Goal: Task Accomplishment & Management: Manage account settings

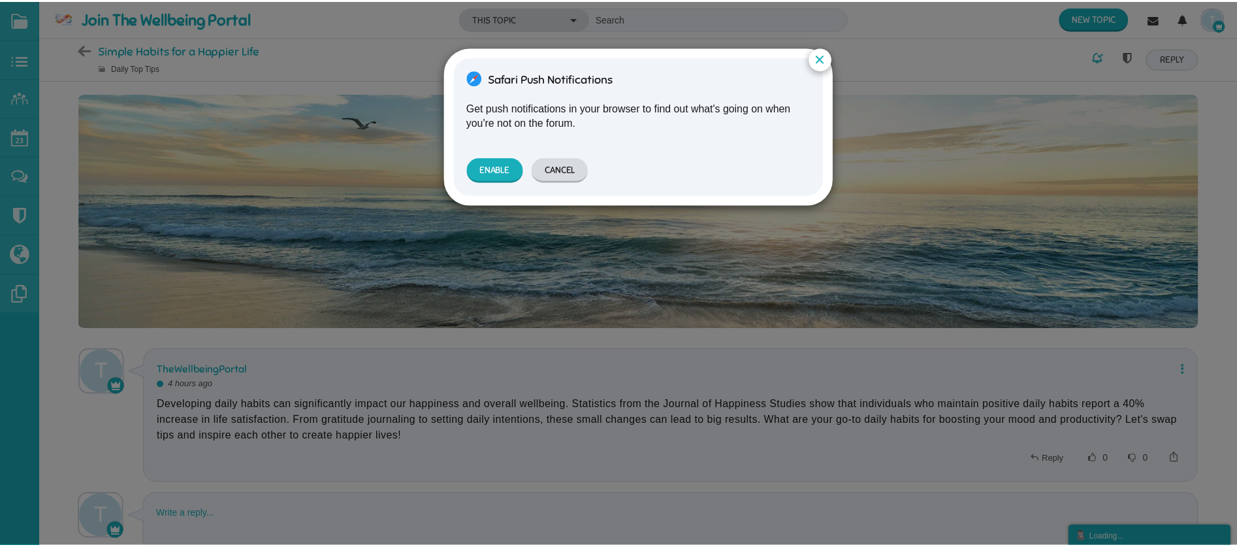
scroll to position [27, 0]
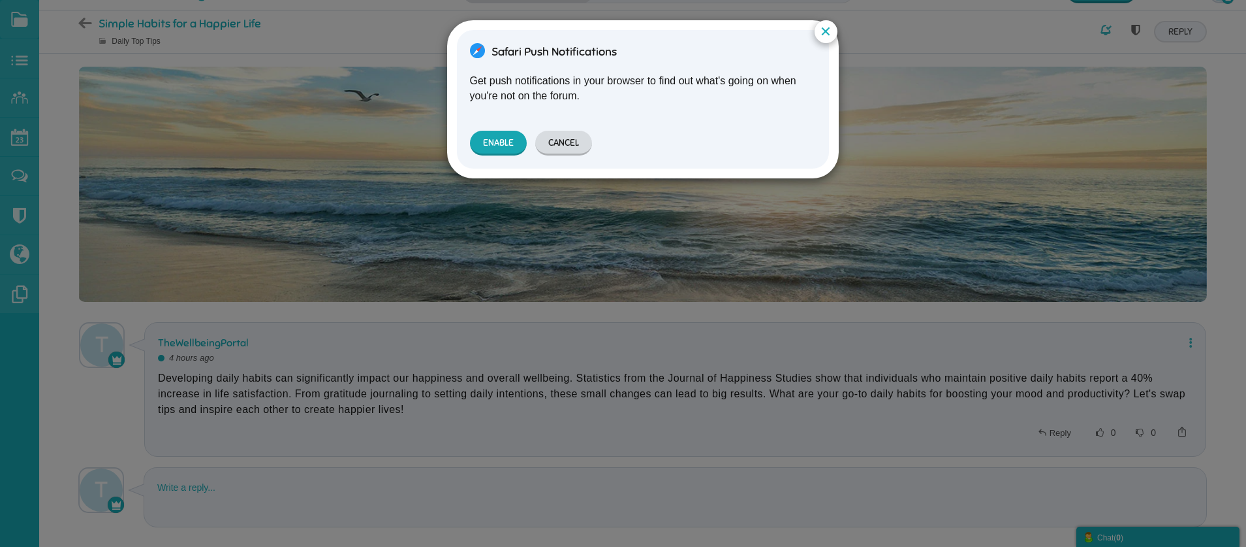
click at [507, 137] on button "Enable" at bounding box center [498, 143] width 57 height 25
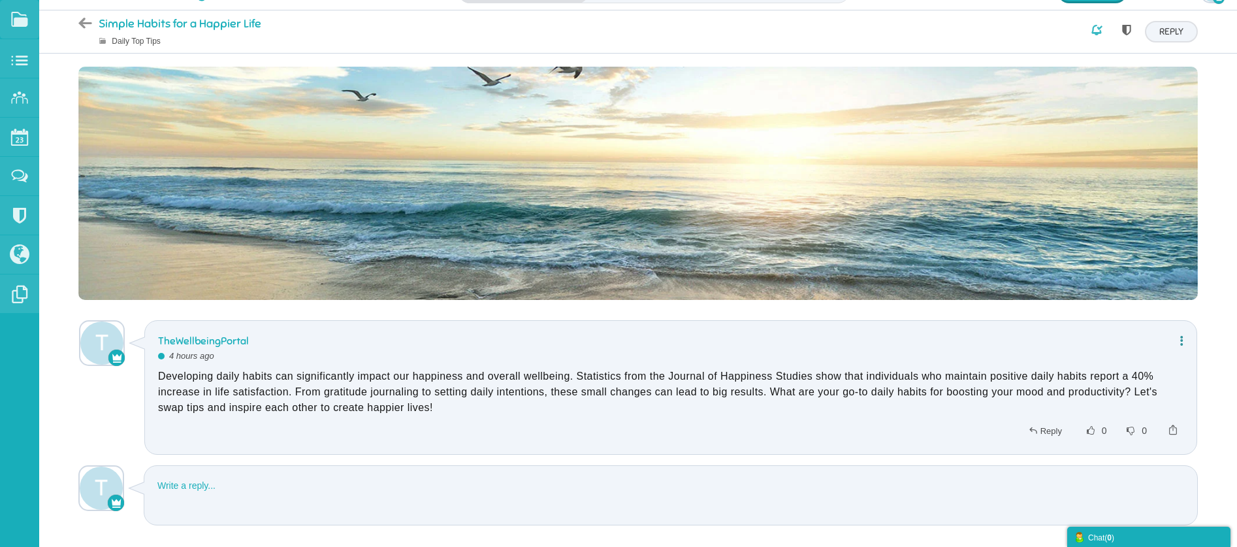
click at [1181, 340] on icon at bounding box center [1178, 340] width 10 height 11
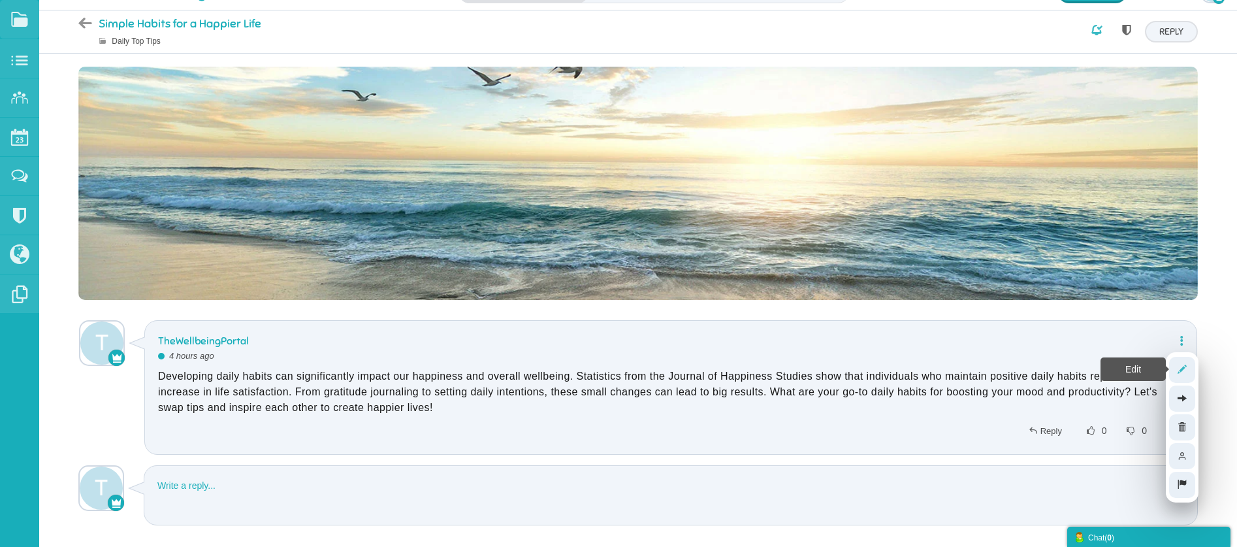
click at [1180, 366] on icon at bounding box center [1182, 369] width 22 height 11
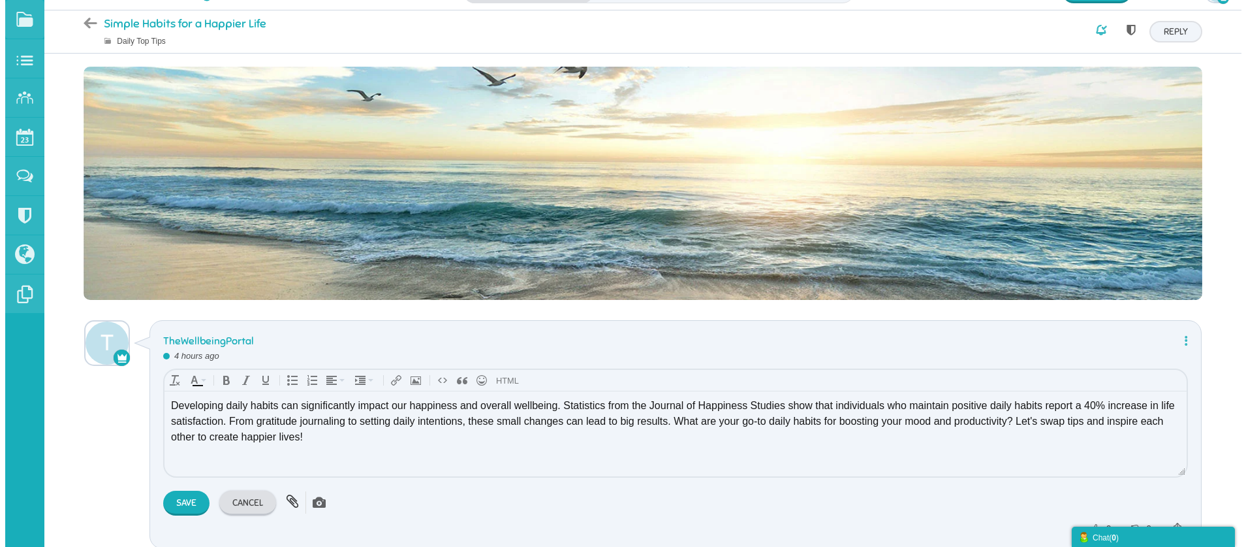
scroll to position [0, 0]
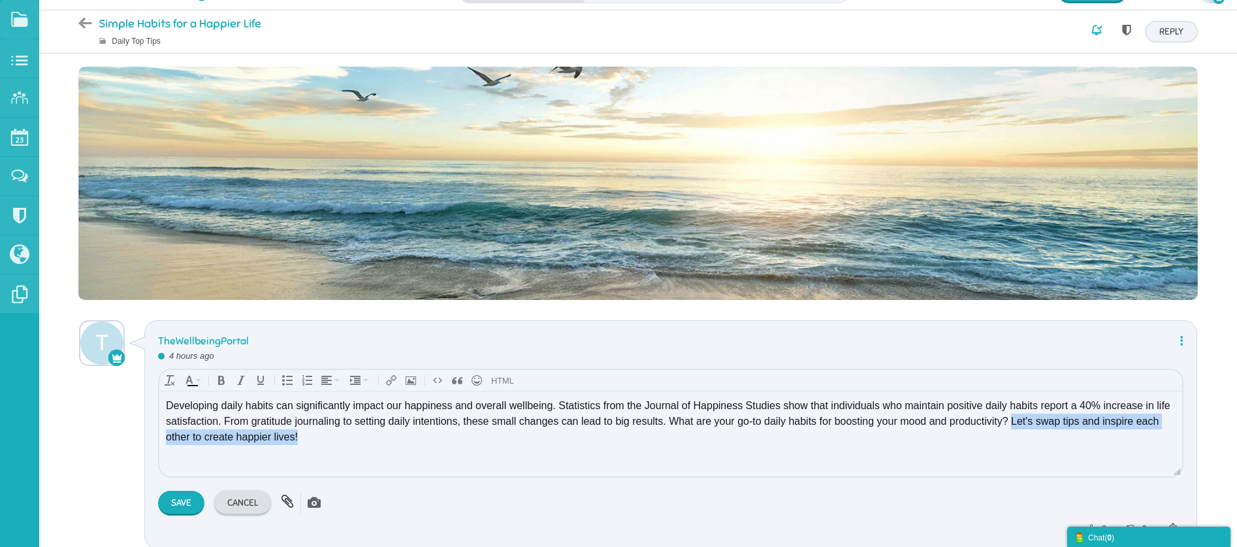
drag, startPoint x: 1012, startPoint y: 419, endPoint x: 1018, endPoint y: 435, distance: 16.7
click at [1018, 435] on div "Developing daily habits can significantly impact our happiness and overall well…" at bounding box center [670, 421] width 1009 height 47
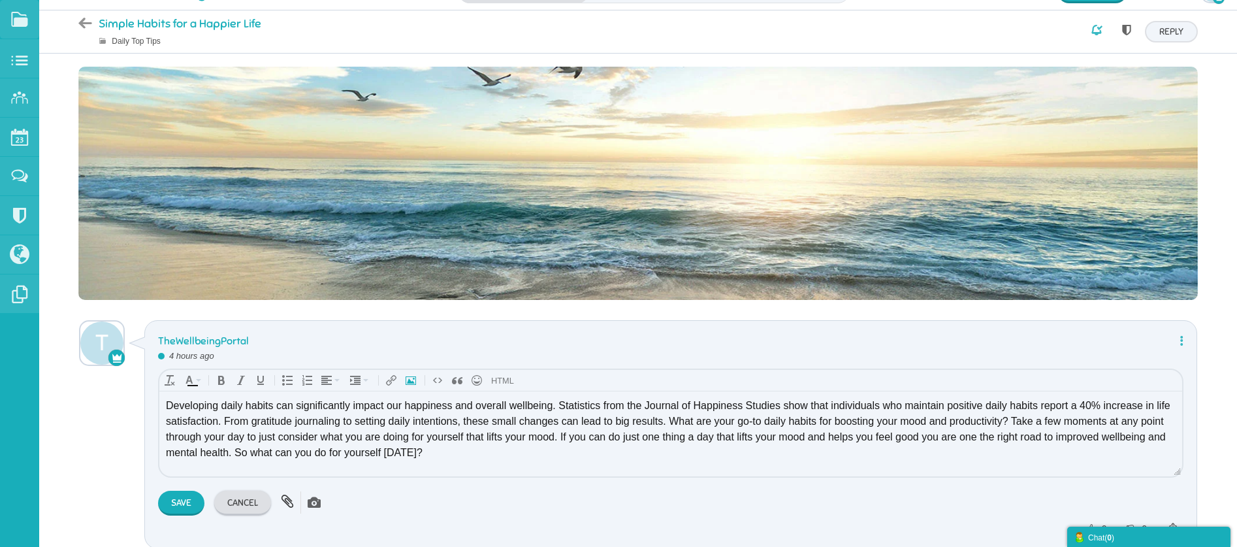
click at [410, 378] on icon "Insert Photo" at bounding box center [410, 380] width 10 height 10
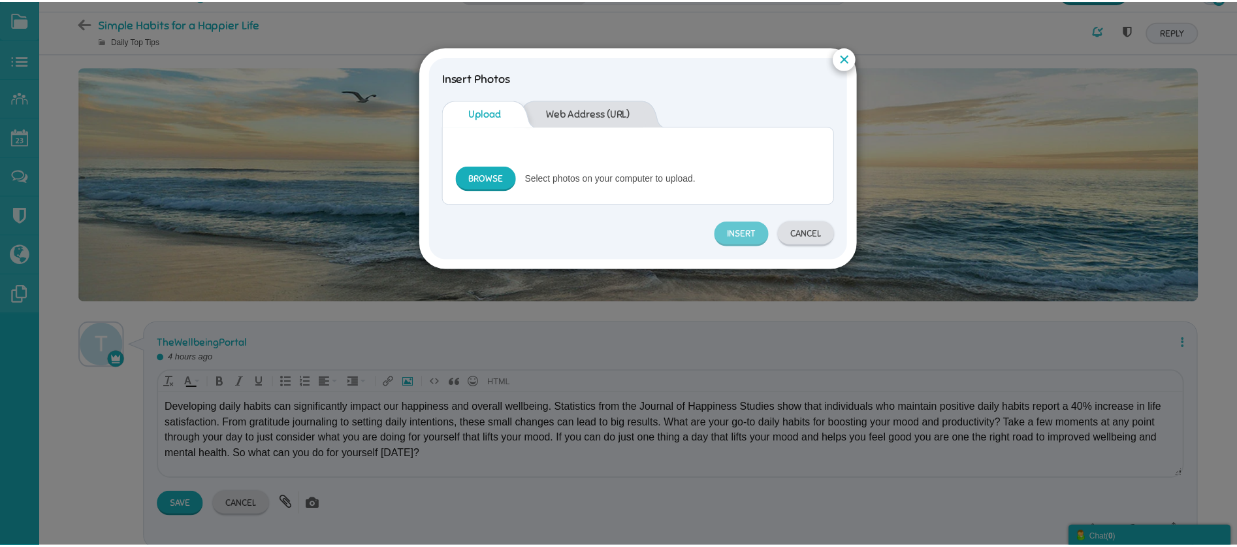
scroll to position [54, 0]
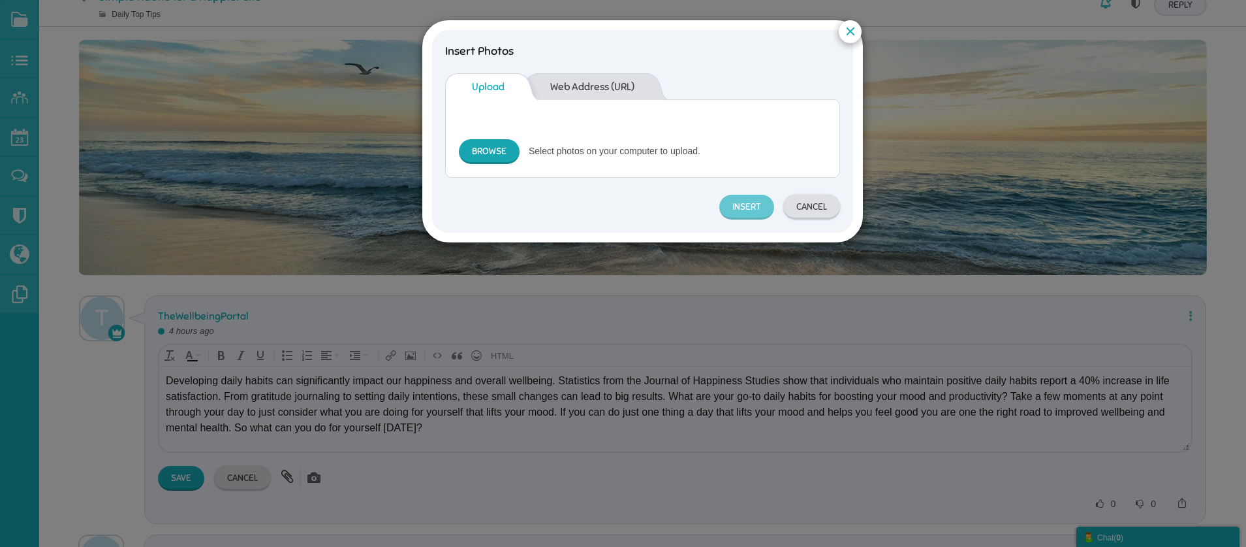
click at [495, 149] on link "Browse" at bounding box center [489, 151] width 61 height 25
type input "C:\fakepath\19918446-8d7c-4511-adbc-3aec695f4f30.png"
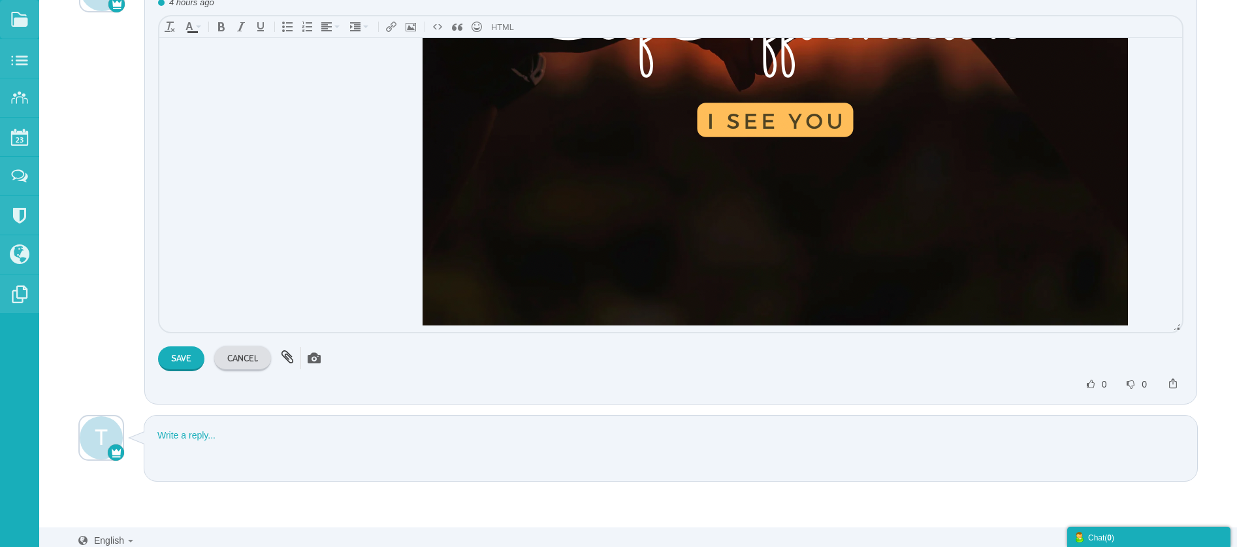
scroll to position [385, 0]
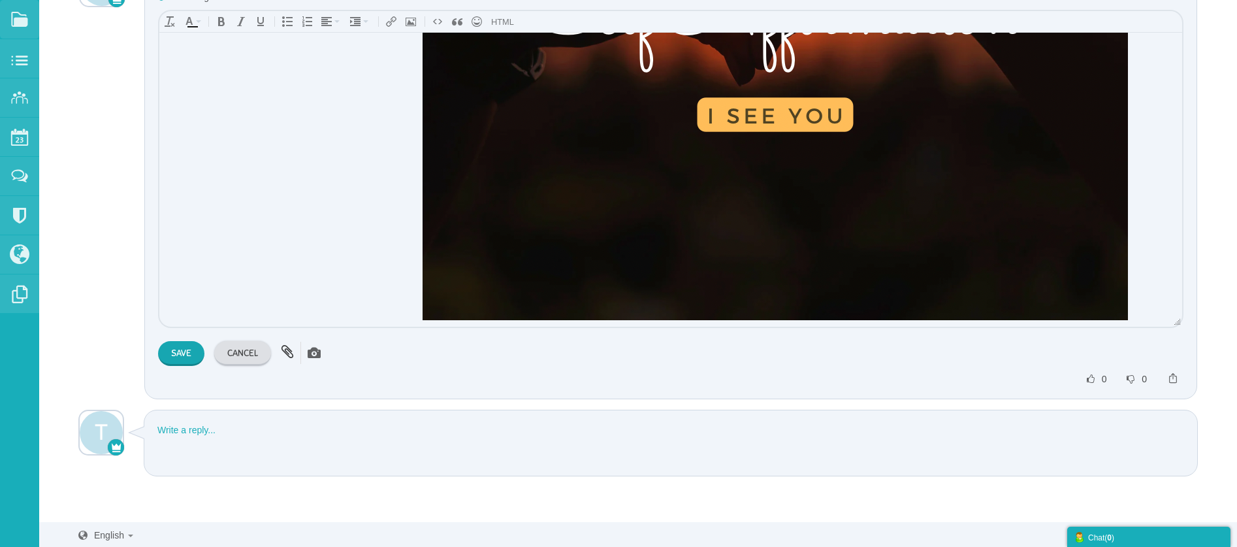
click at [177, 353] on input "Save" at bounding box center [181, 353] width 46 height 25
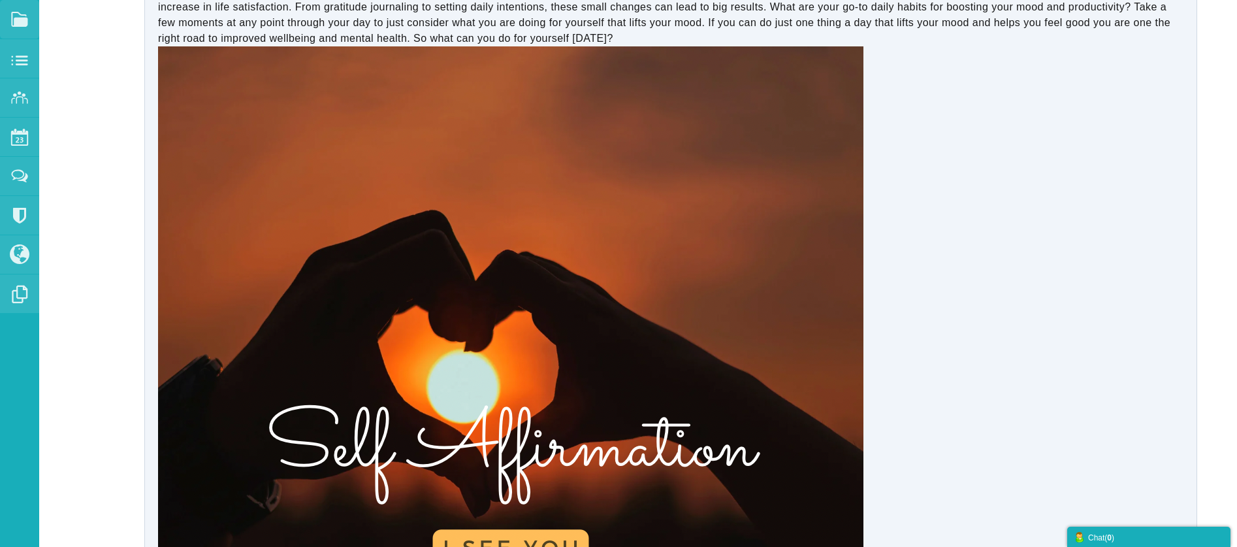
scroll to position [419, 0]
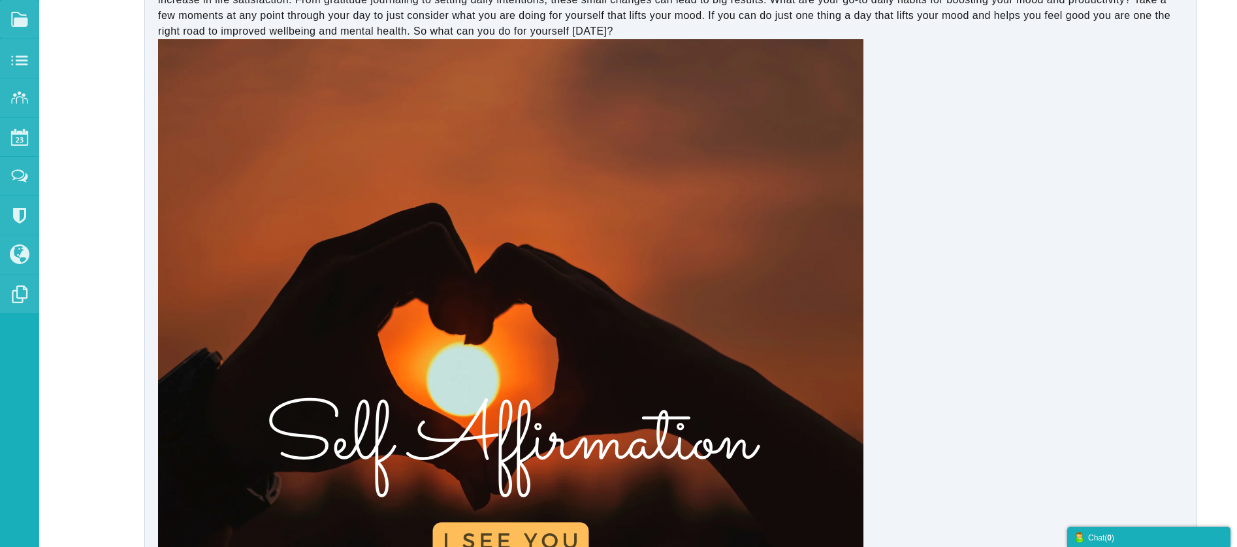
click at [621, 287] on img at bounding box center [510, 391] width 705 height 705
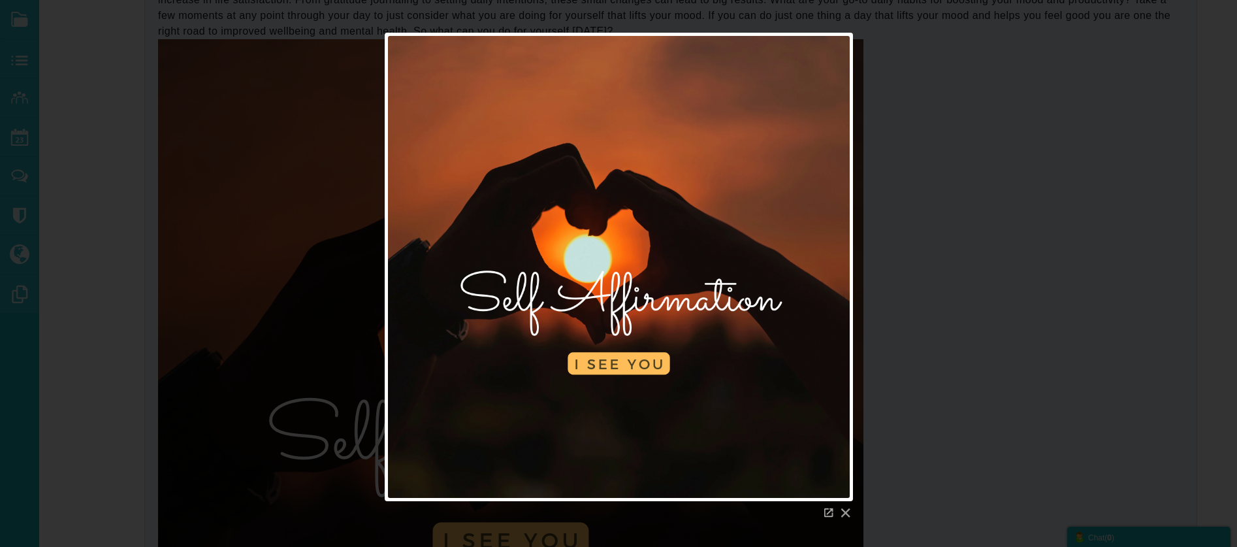
click at [849, 512] on link at bounding box center [845, 512] width 10 height 10
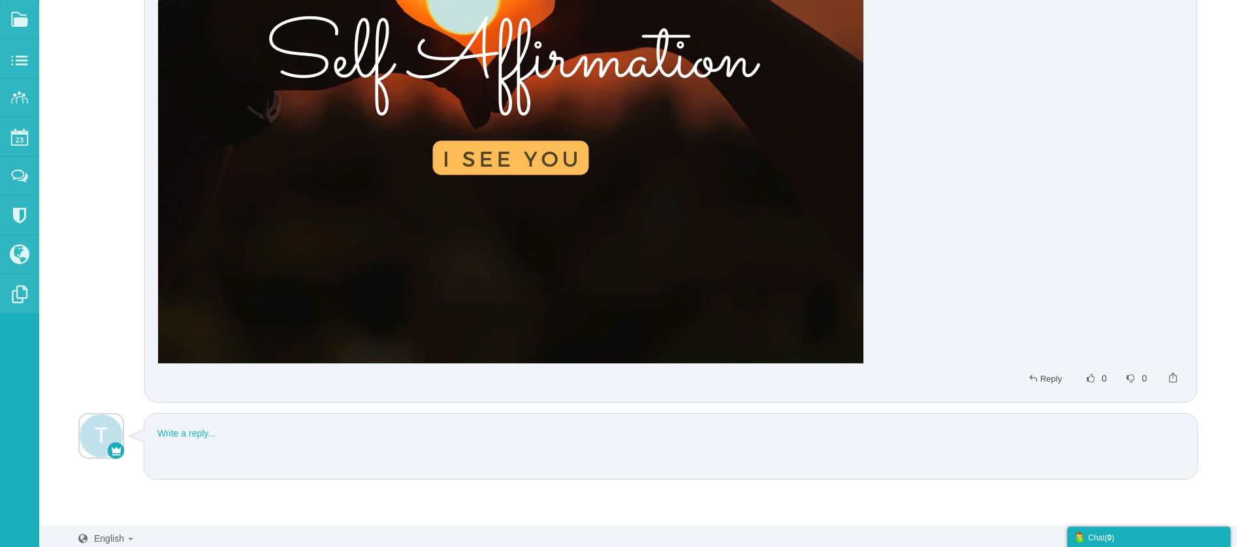
scroll to position [0, 0]
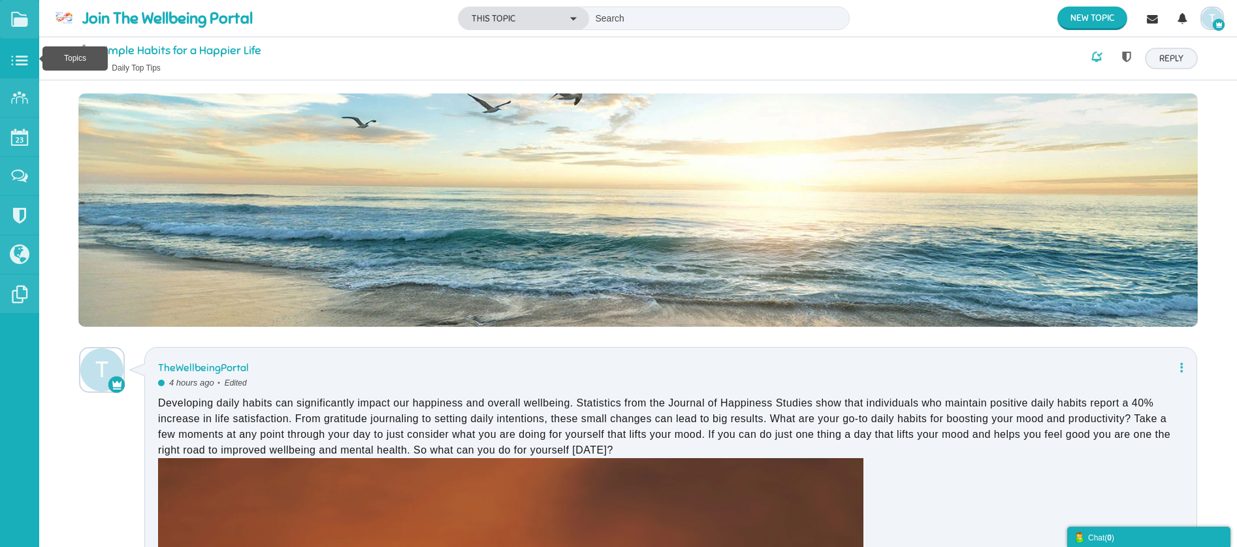
click at [20, 61] on small at bounding box center [19, 58] width 39 height 39
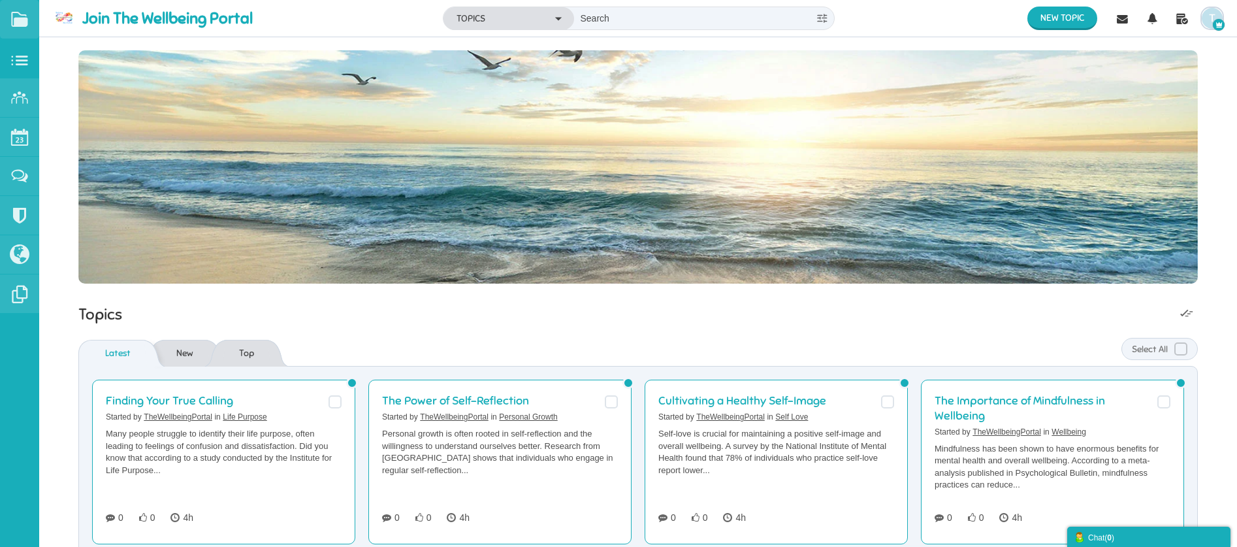
click at [1209, 15] on img "button" at bounding box center [1211, 18] width 21 height 21
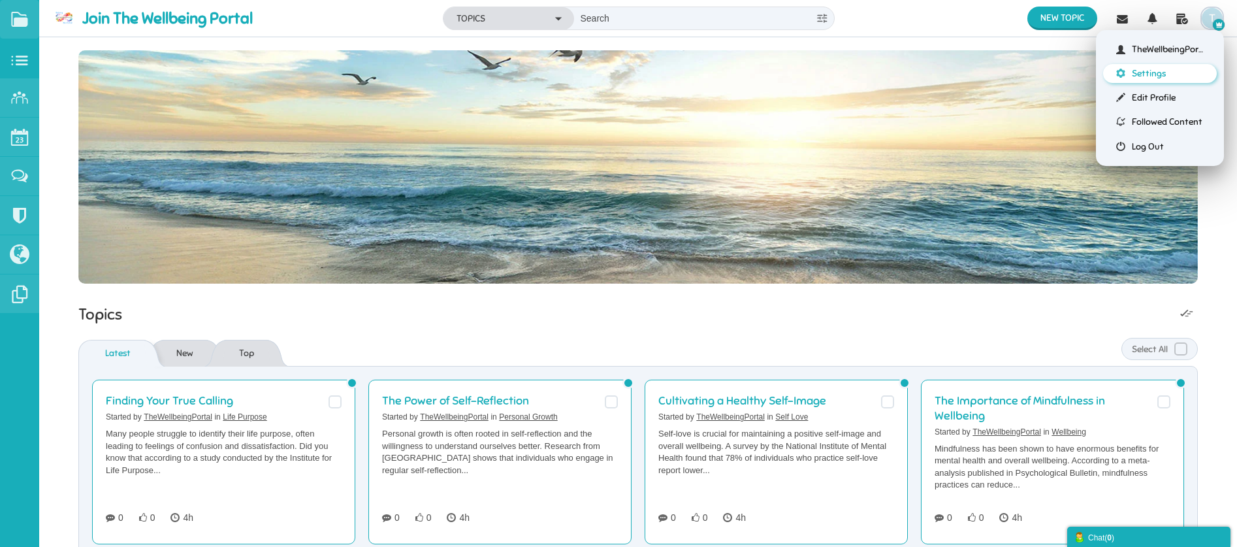
click at [1164, 69] on link "Settings" at bounding box center [1160, 73] width 114 height 19
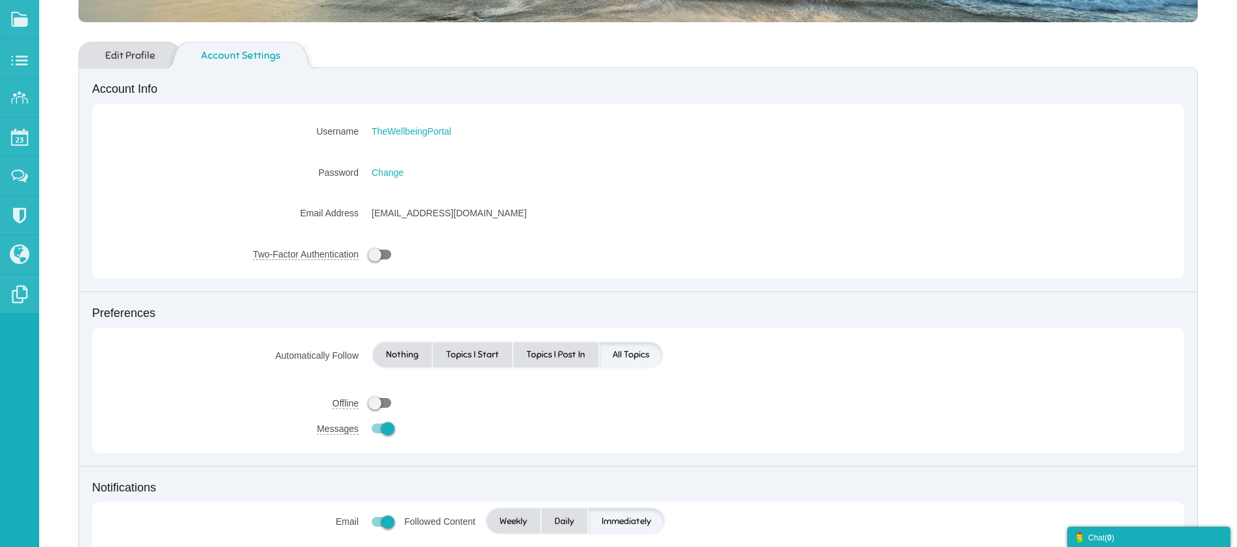
scroll to position [336, 0]
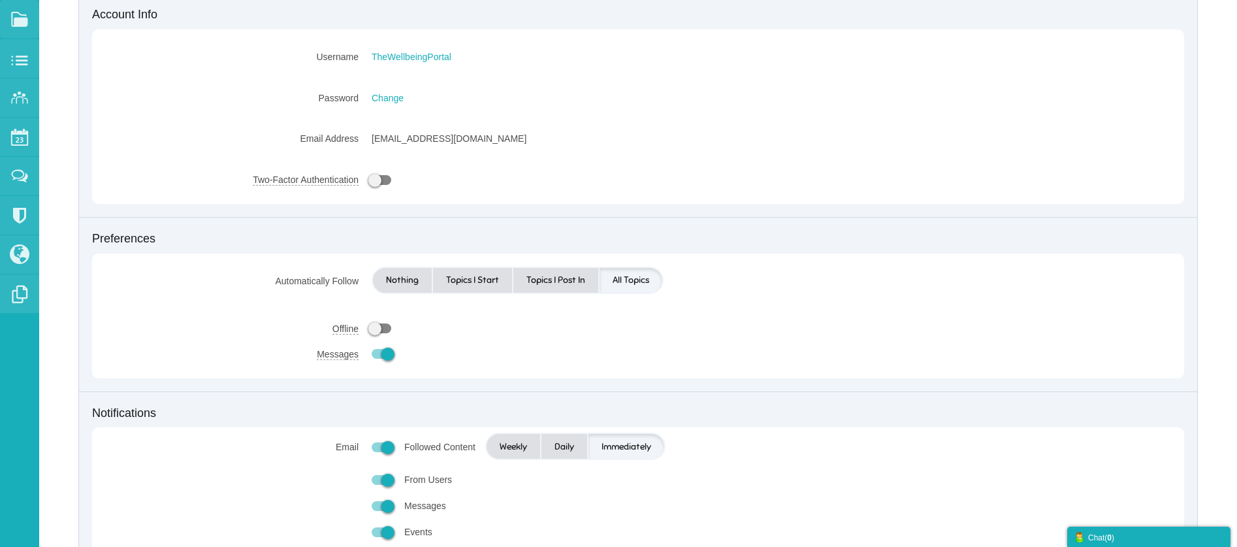
click at [376, 178] on span at bounding box center [382, 180] width 20 height 10
click at [372, 180] on input "checkbox" at bounding box center [372, 180] width 0 height 0
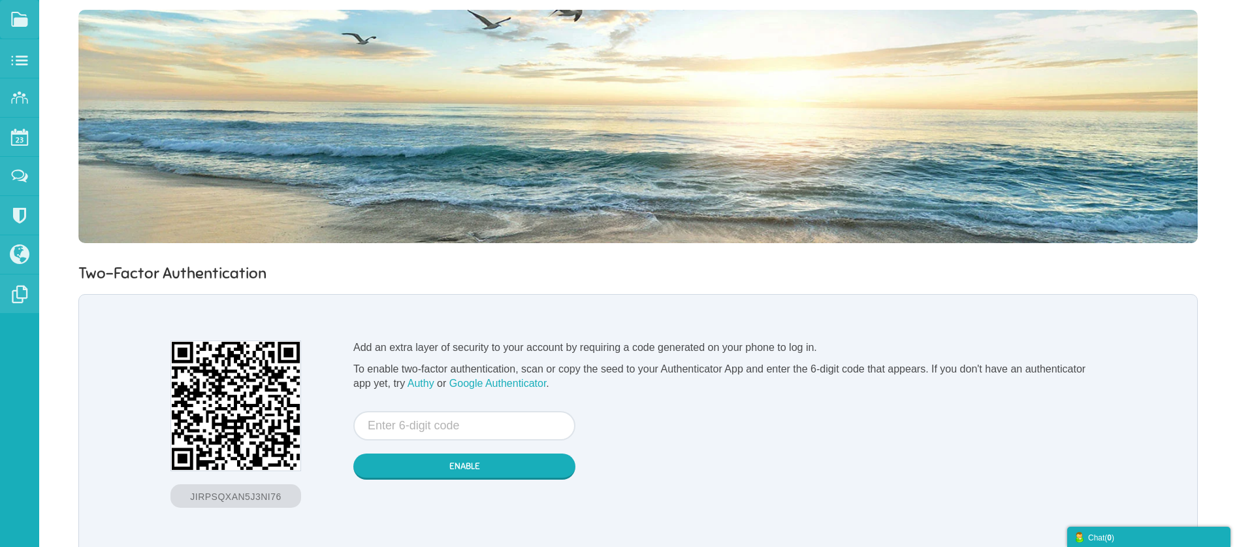
scroll to position [43, 0]
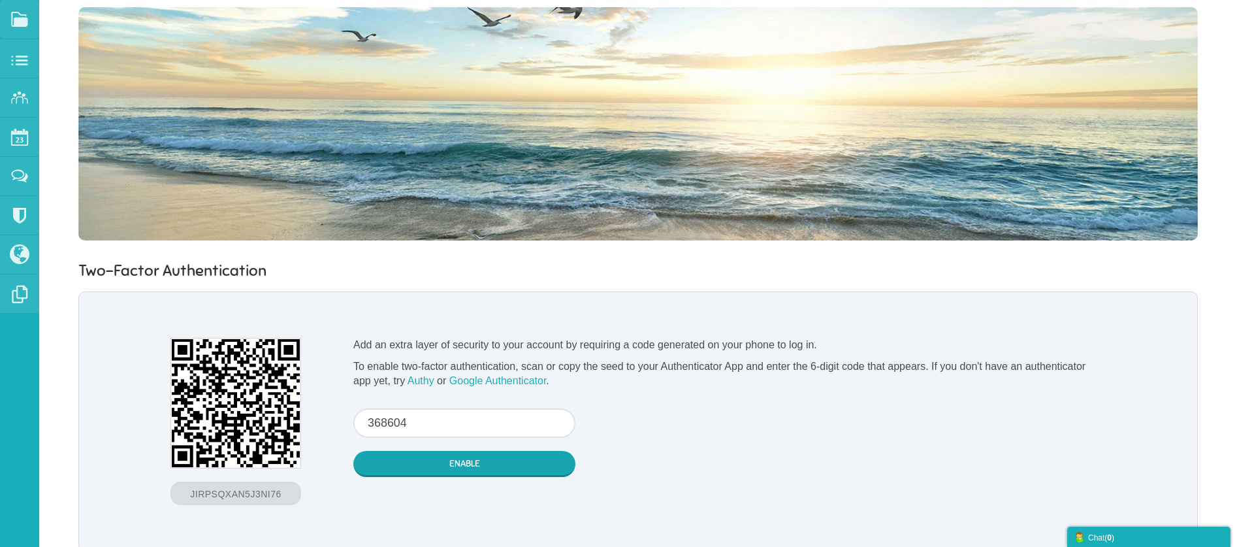
type input "368604"
click at [458, 464] on button "Enable" at bounding box center [464, 464] width 222 height 26
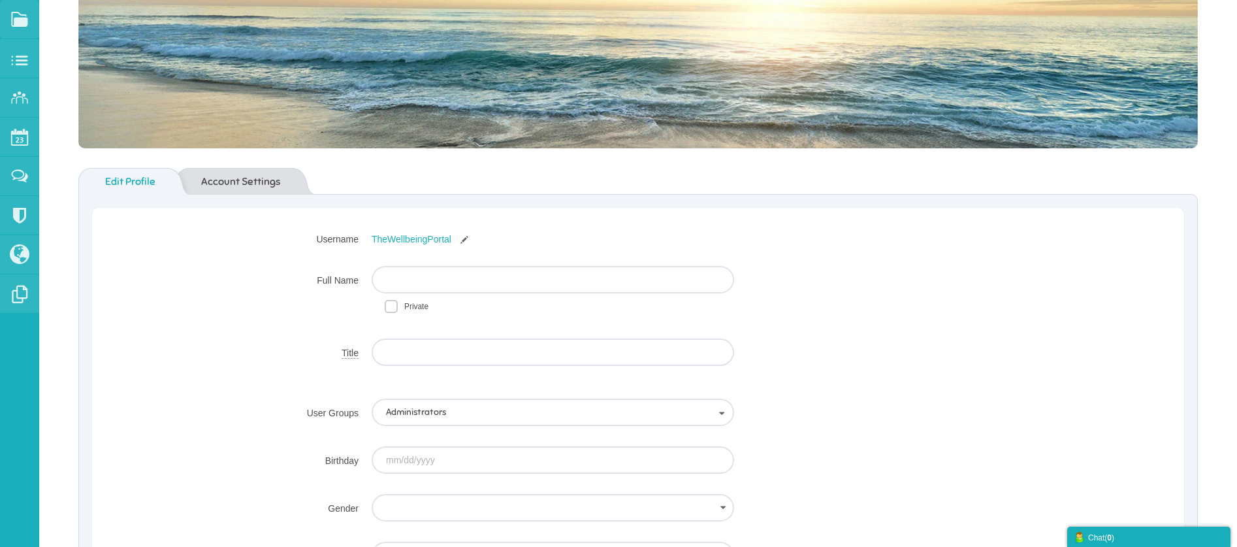
scroll to position [253, 0]
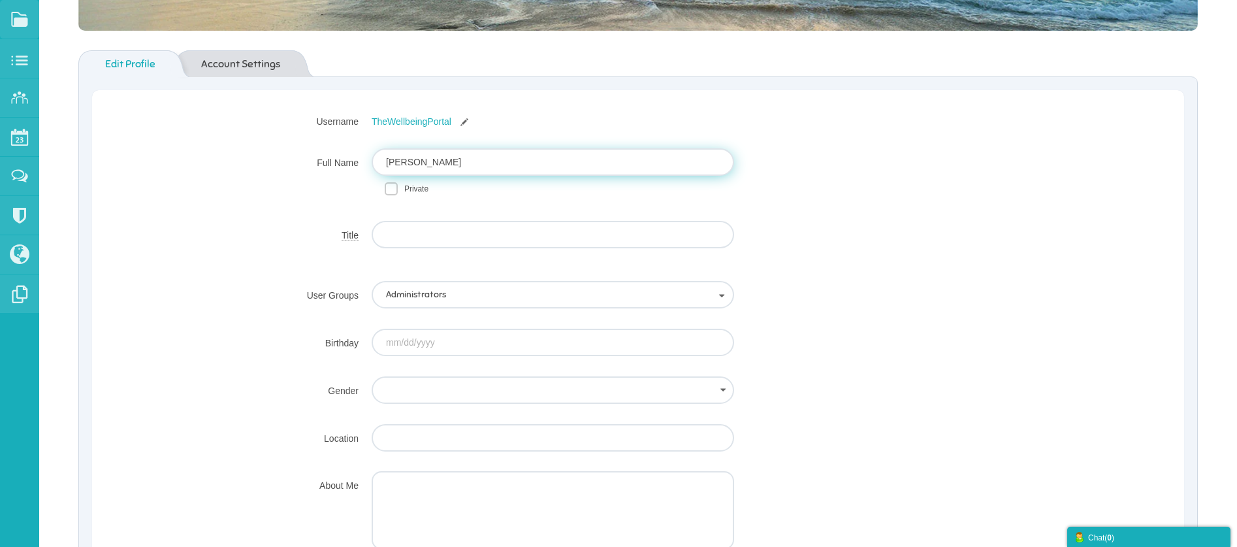
type input "[PERSON_NAME]"
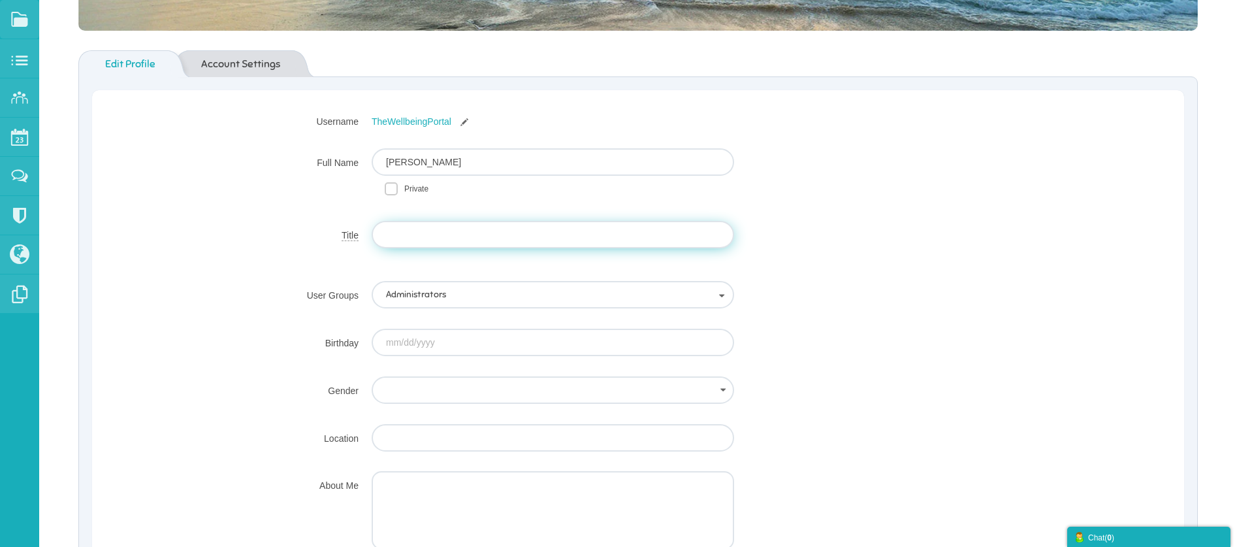
click at [409, 236] on input "text" at bounding box center [553, 234] width 362 height 27
type input "Mrs"
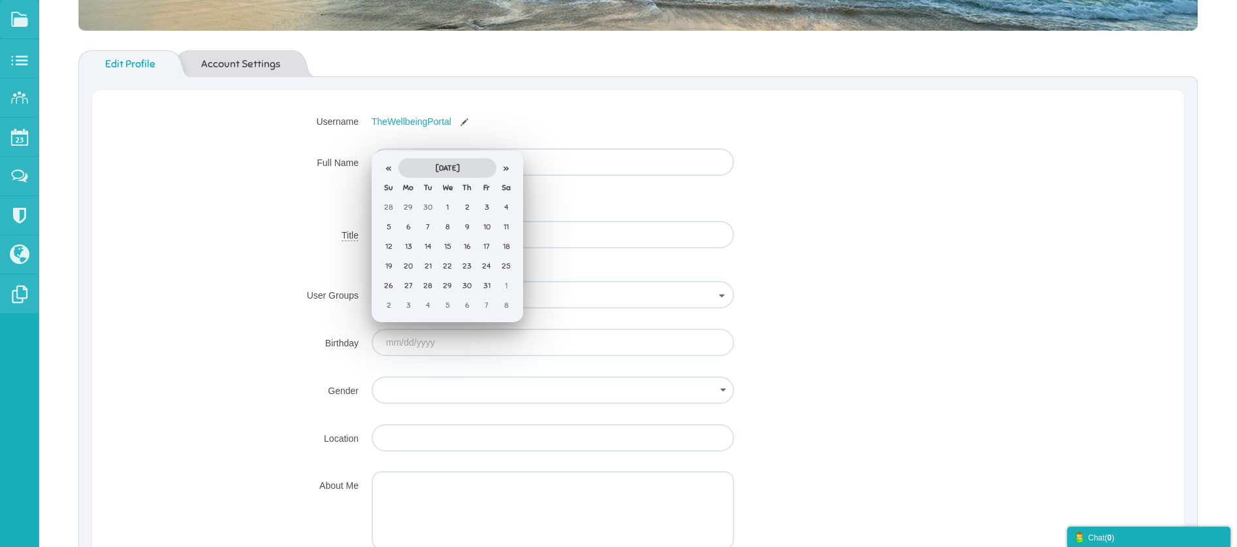
click at [447, 166] on th "October 2025" at bounding box center [447, 168] width 98 height 20
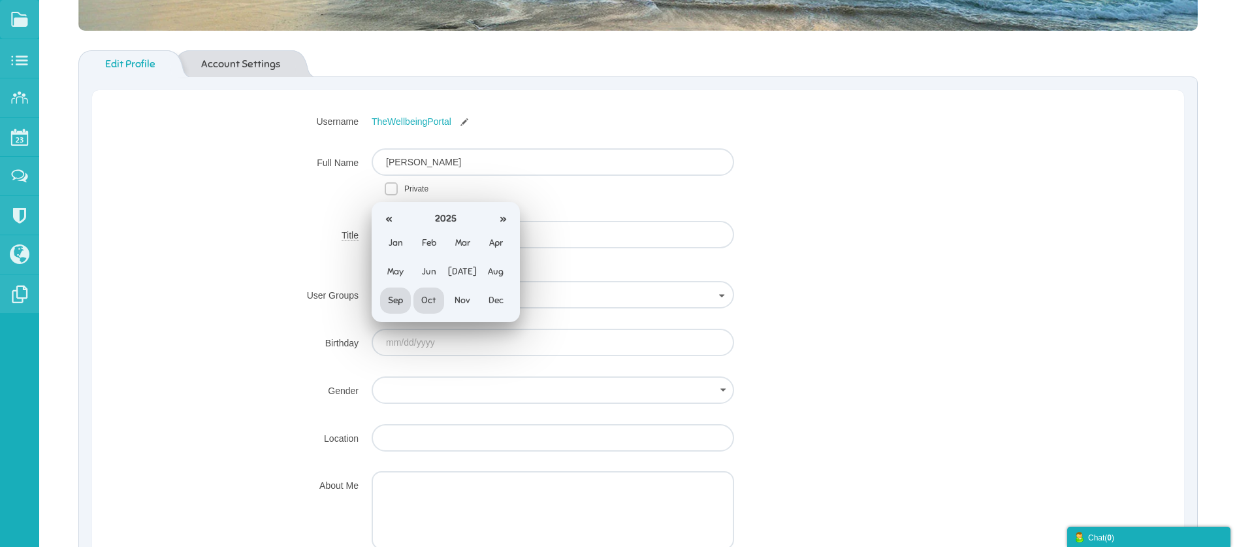
click at [400, 300] on span "Sep" at bounding box center [395, 300] width 31 height 26
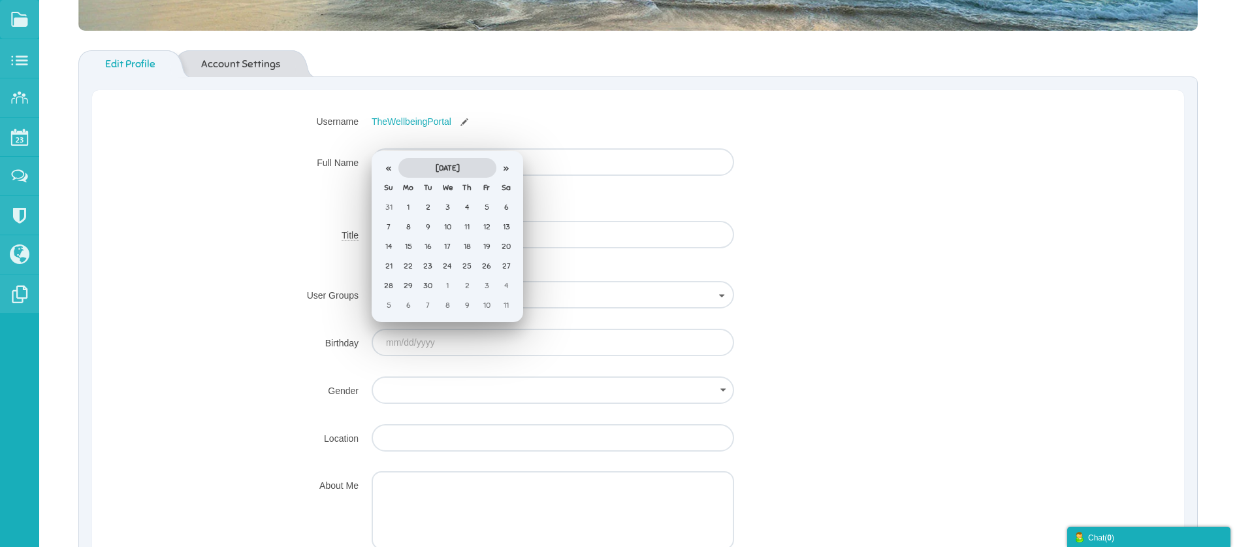
click at [470, 168] on th "September 2025" at bounding box center [447, 168] width 98 height 20
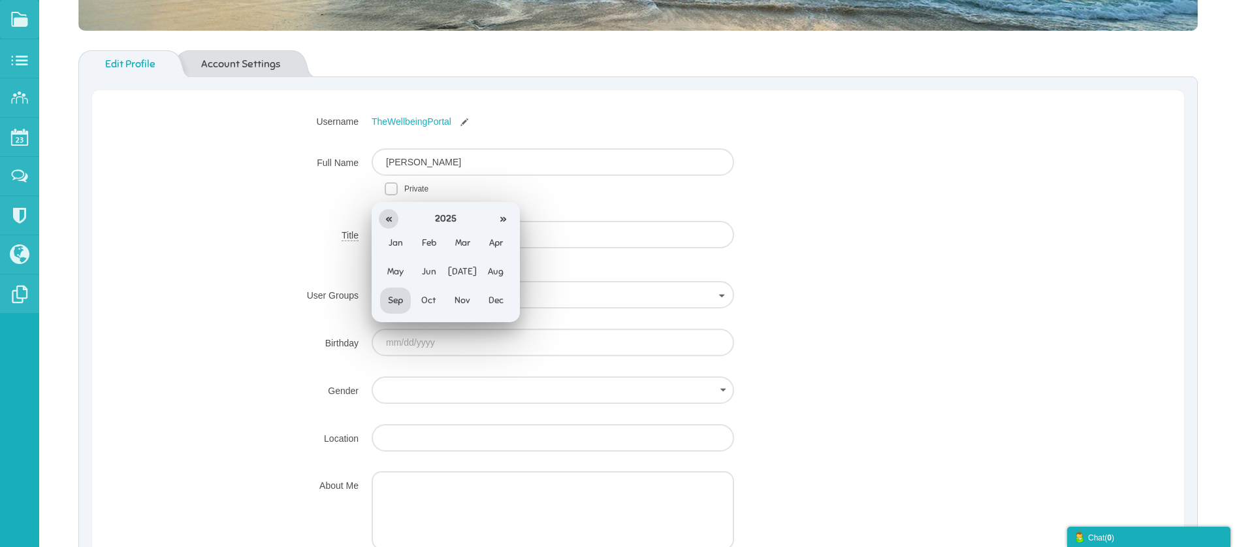
click at [383, 215] on th "«" at bounding box center [389, 219] width 20 height 20
click at [383, 216] on th "«" at bounding box center [389, 219] width 20 height 20
click at [384, 216] on th "«" at bounding box center [389, 219] width 20 height 20
type input "[DATE]"
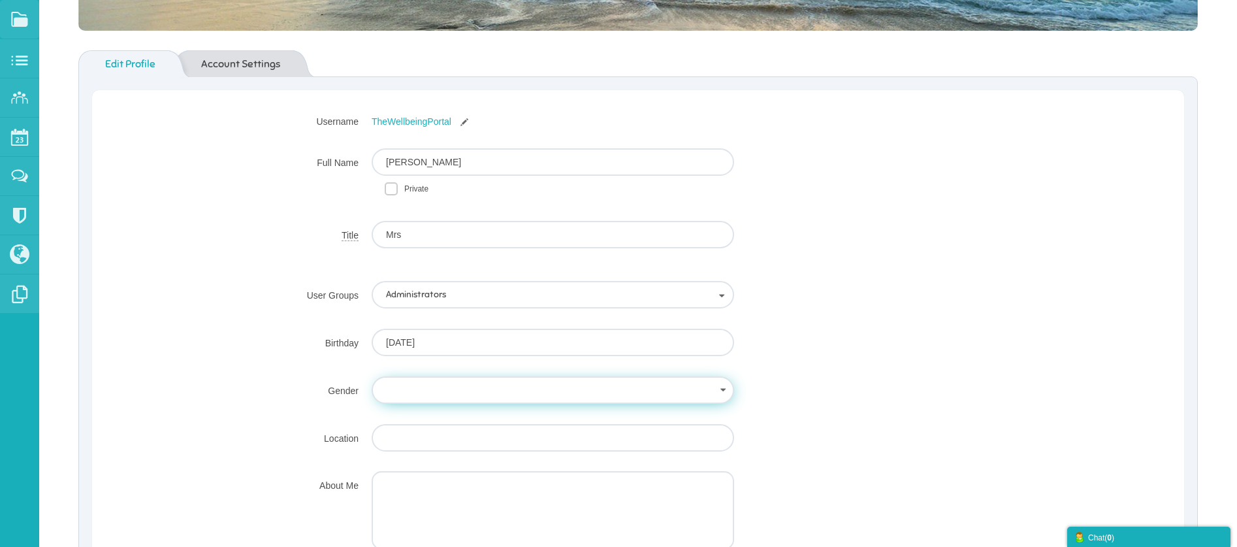
click at [409, 383] on input "text" at bounding box center [553, 389] width 362 height 27
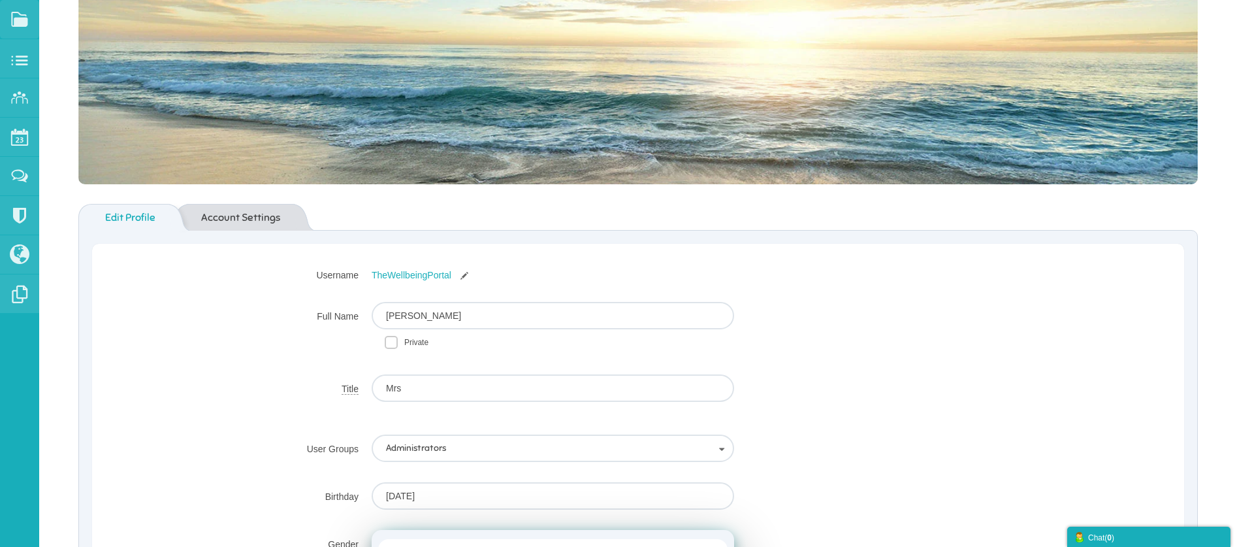
scroll to position [206, 0]
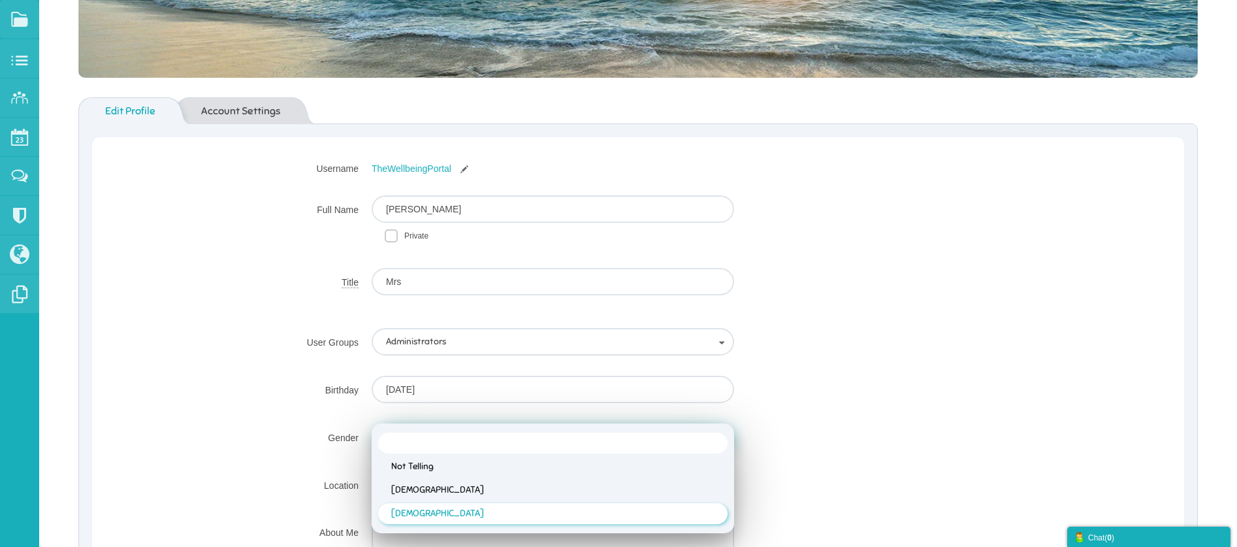
click at [412, 514] on li "[DEMOGRAPHIC_DATA]" at bounding box center [552, 513] width 349 height 21
type input "[DEMOGRAPHIC_DATA]"
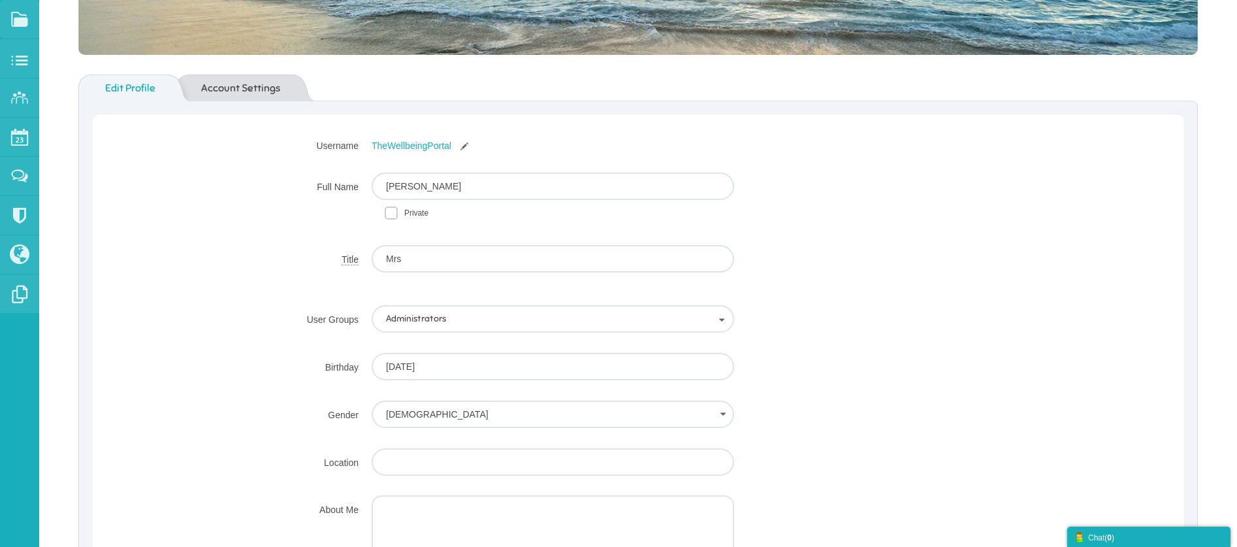
scroll to position [400, 0]
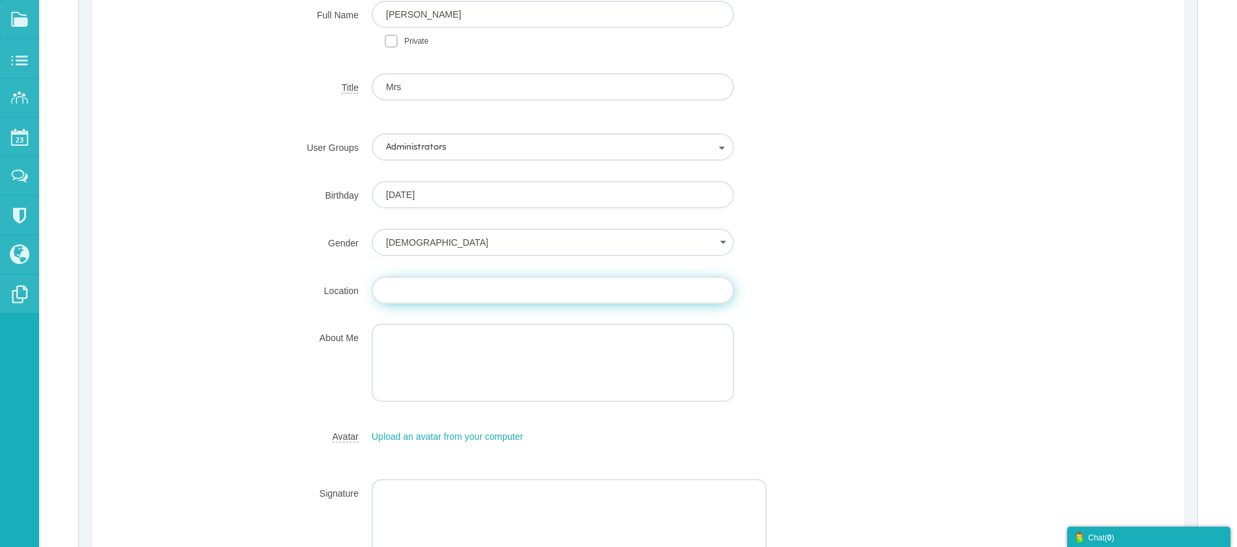
click at [397, 291] on input "Gender" at bounding box center [553, 289] width 362 height 27
type input "[GEOGRAPHIC_DATA]"
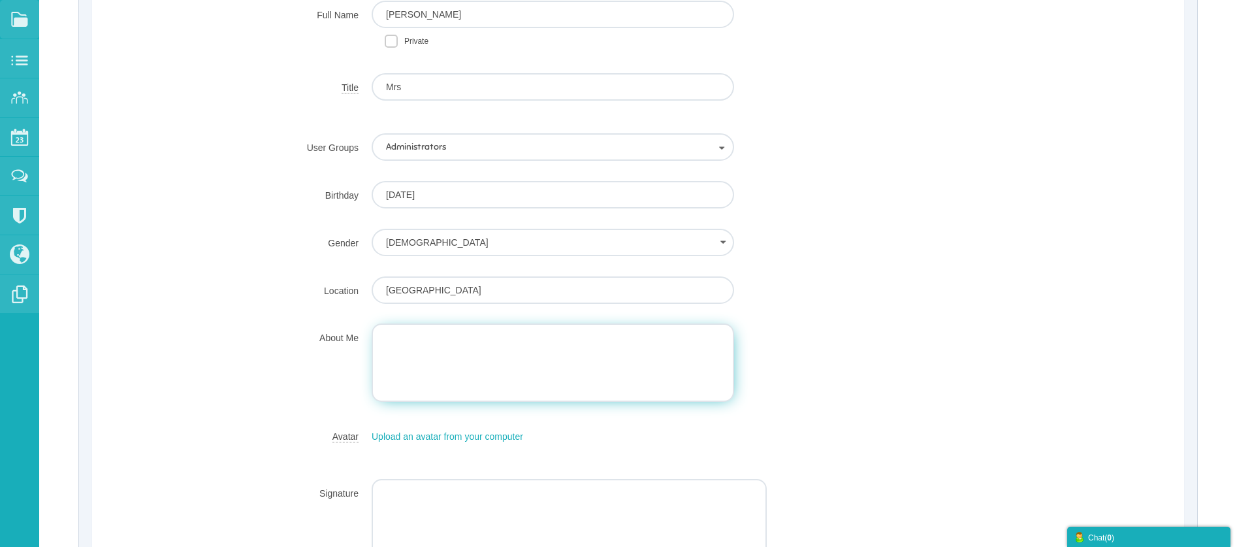
click at [380, 339] on textarea at bounding box center [553, 362] width 362 height 78
paste textarea "I’m an Intuitive Life Coach and passionate about supporting my clients build de…"
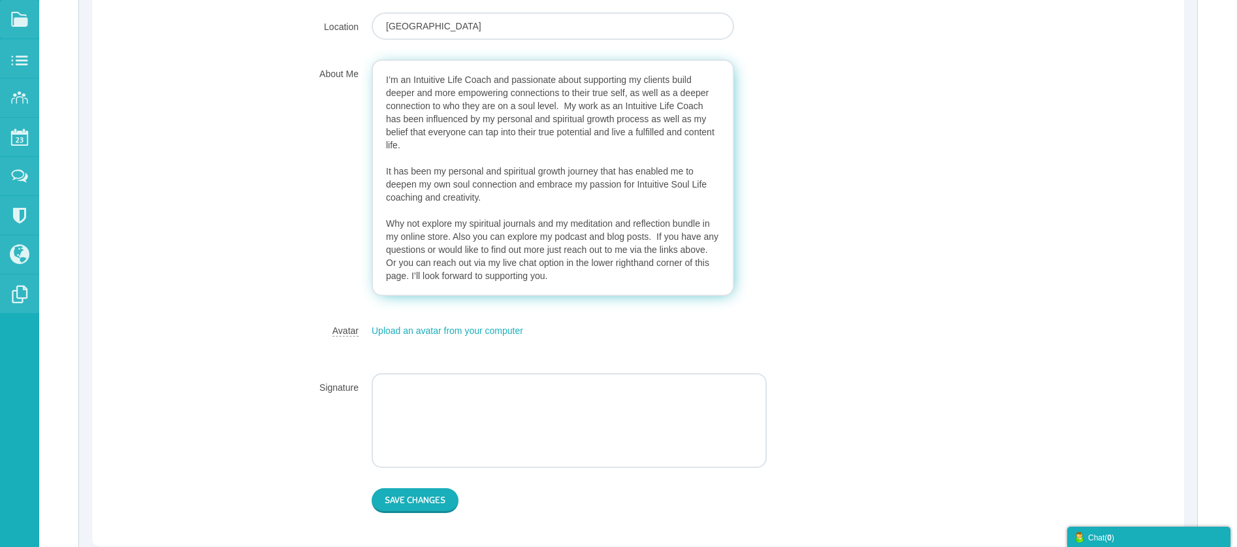
scroll to position [693, 0]
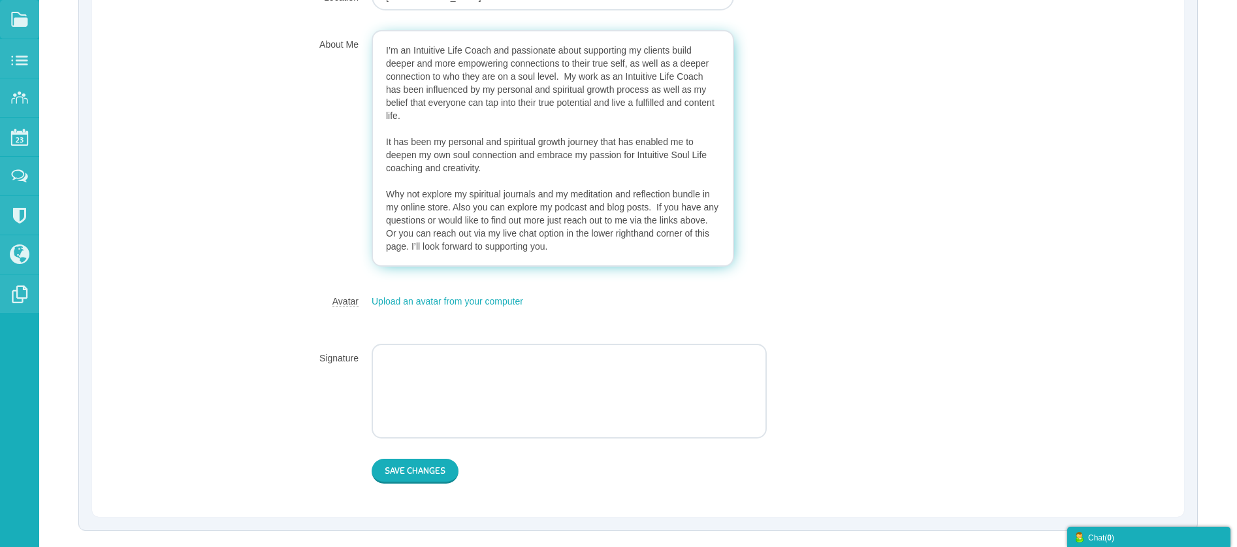
type textarea "I’m an Intuitive Life Coach and passionate about supporting my clients build de…"
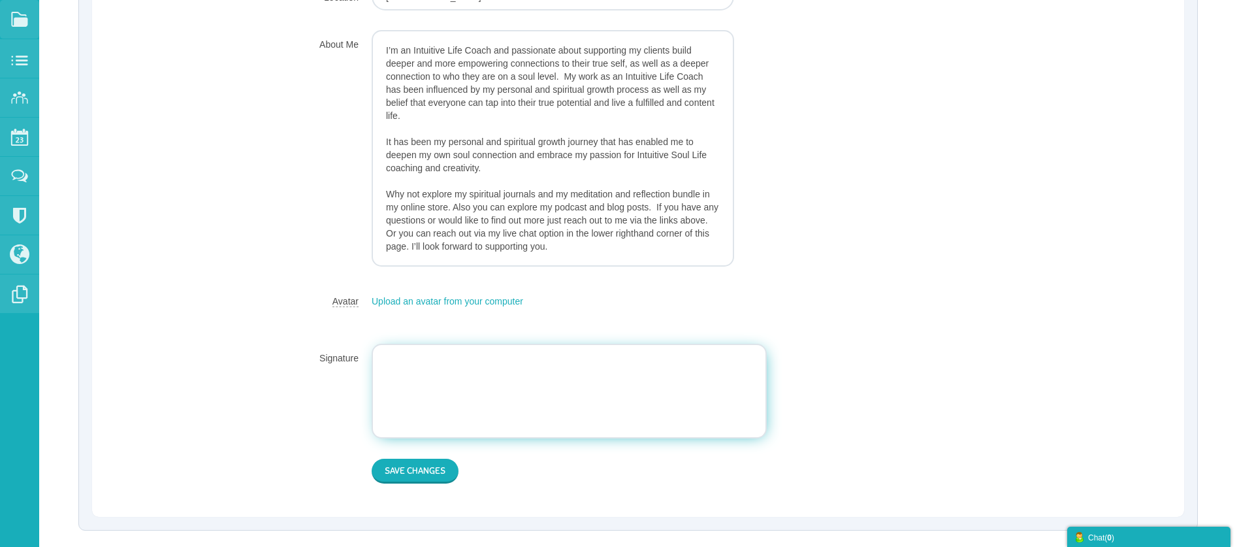
click at [387, 364] on textarea "Signature" at bounding box center [569, 390] width 395 height 95
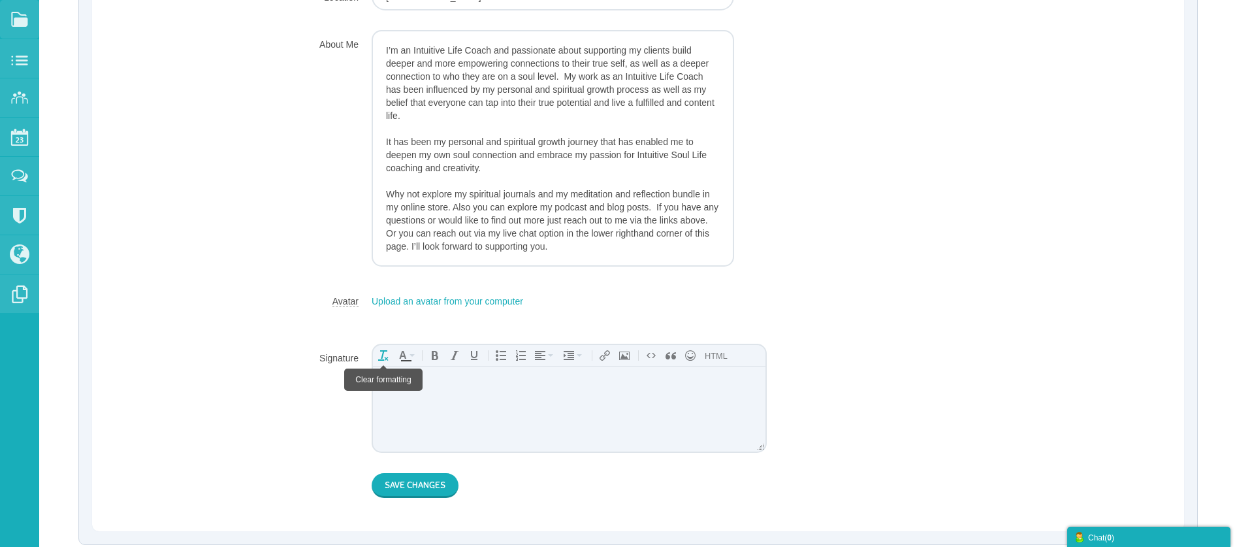
scroll to position [0, 0]
drag, startPoint x: 437, startPoint y: 382, endPoint x: 736, endPoint y: 748, distance: 472.4
click at [373, 382] on html "[PERSON_NAME]" at bounding box center [569, 408] width 392 height 85
click at [457, 355] on icon "Italic" at bounding box center [454, 355] width 10 height 10
click at [424, 484] on button "Save Changes" at bounding box center [415, 485] width 87 height 25
